Goal: Task Accomplishment & Management: Manage account settings

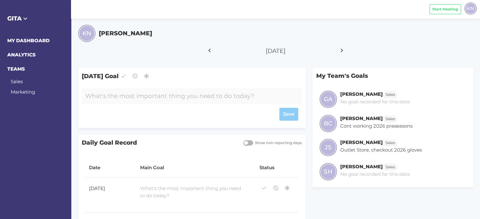
click at [191, 97] on div at bounding box center [183, 96] width 202 height 16
click at [293, 115] on div "Save" at bounding box center [191, 114] width 213 height 13
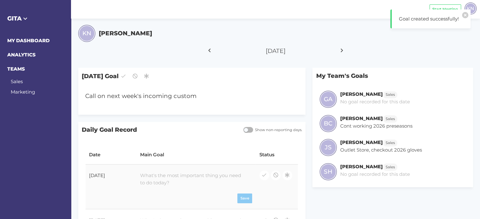
click at [189, 176] on div at bounding box center [191, 179] width 109 height 21
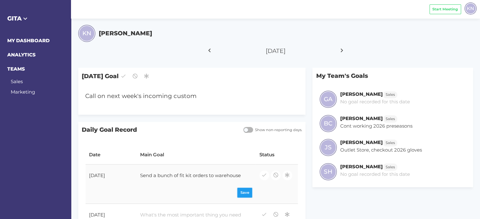
click at [251, 192] on div "Save" at bounding box center [196, 193] width 112 height 10
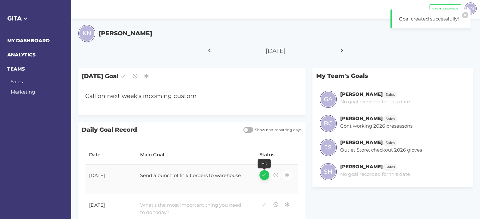
click at [266, 176] on icon "button" at bounding box center [264, 175] width 6 height 9
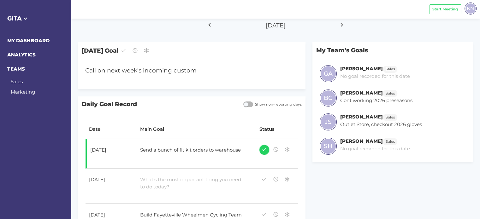
scroll to position [63, 0]
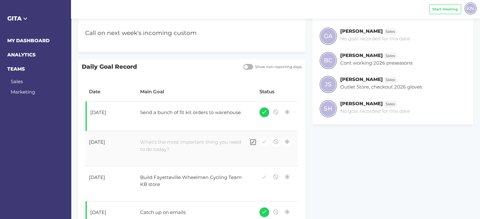
click at [173, 147] on div at bounding box center [191, 145] width 109 height 21
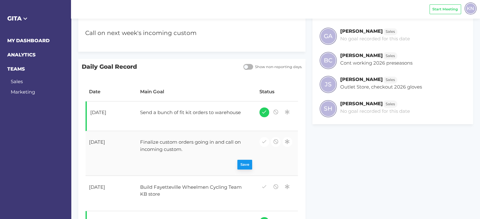
click at [241, 163] on div "Save" at bounding box center [196, 165] width 112 height 10
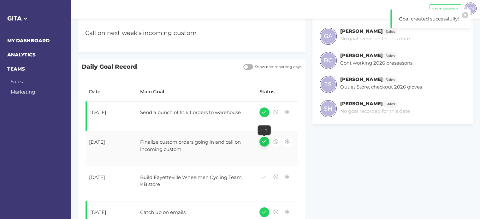
click at [263, 141] on icon "button" at bounding box center [264, 141] width 6 height 9
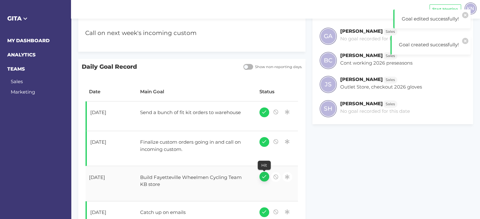
click at [264, 175] on icon "button" at bounding box center [264, 177] width 6 height 9
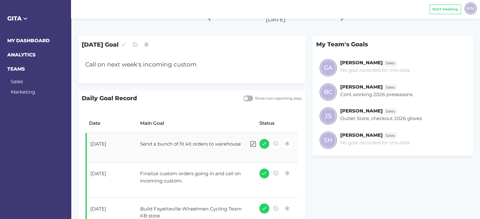
scroll to position [32, 0]
click at [193, 6] on div "Start Meeting KN My Profile Log Out" at bounding box center [275, 9] width 409 height 19
